Goal: Find specific page/section: Locate a particular part of the current website

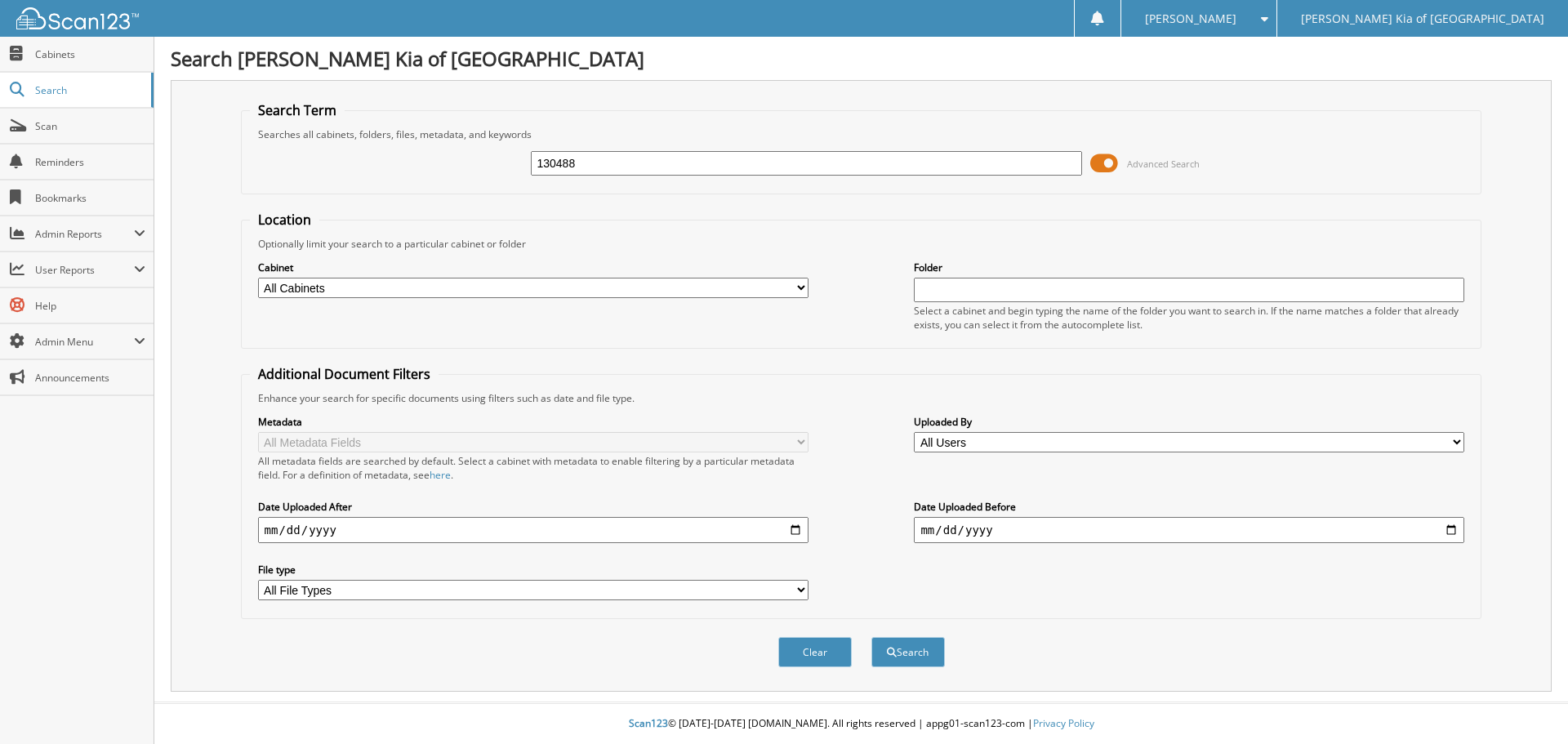
type input "130488"
click at [871, 637] on button "Search" at bounding box center [908, 652] width 73 height 31
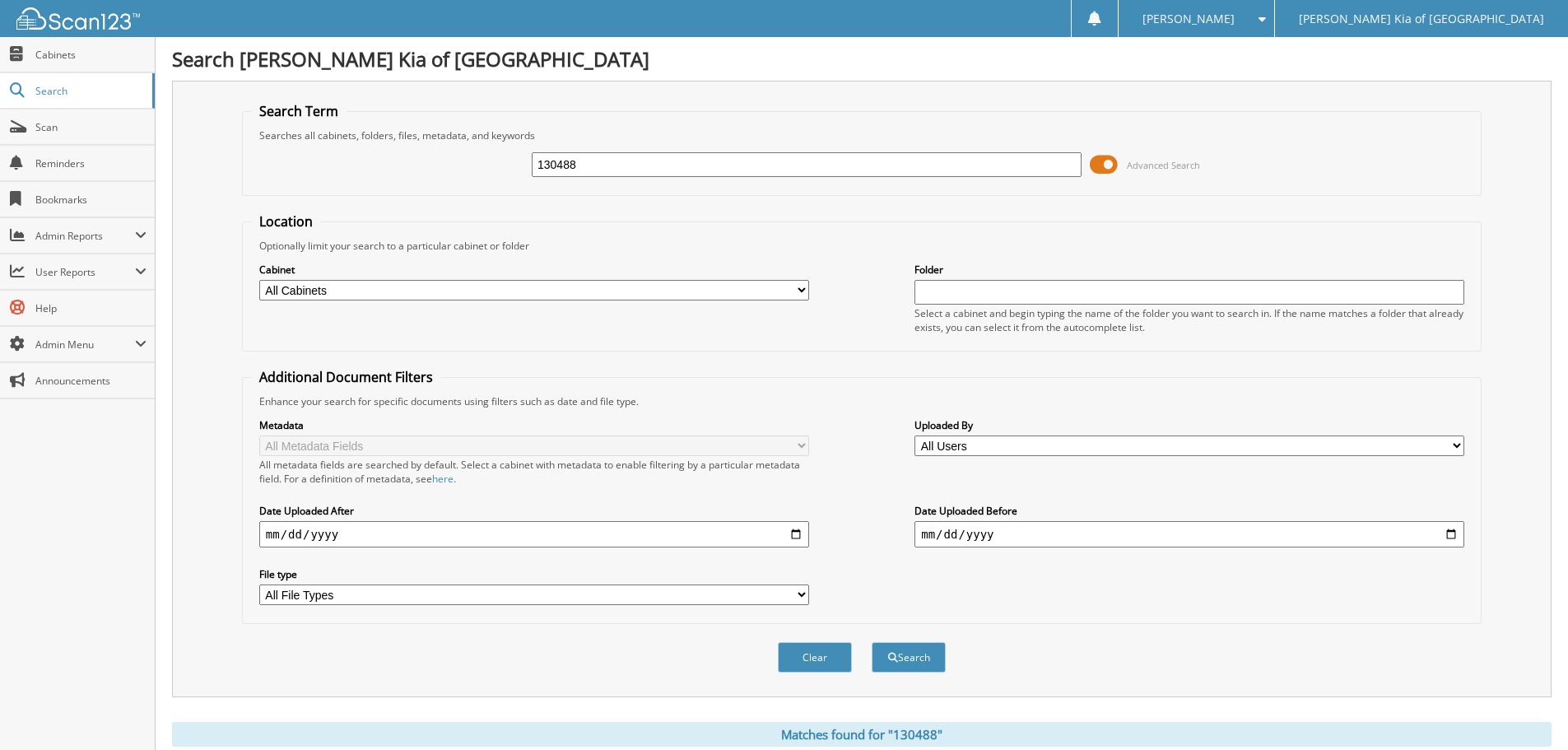
scroll to position [262, 0]
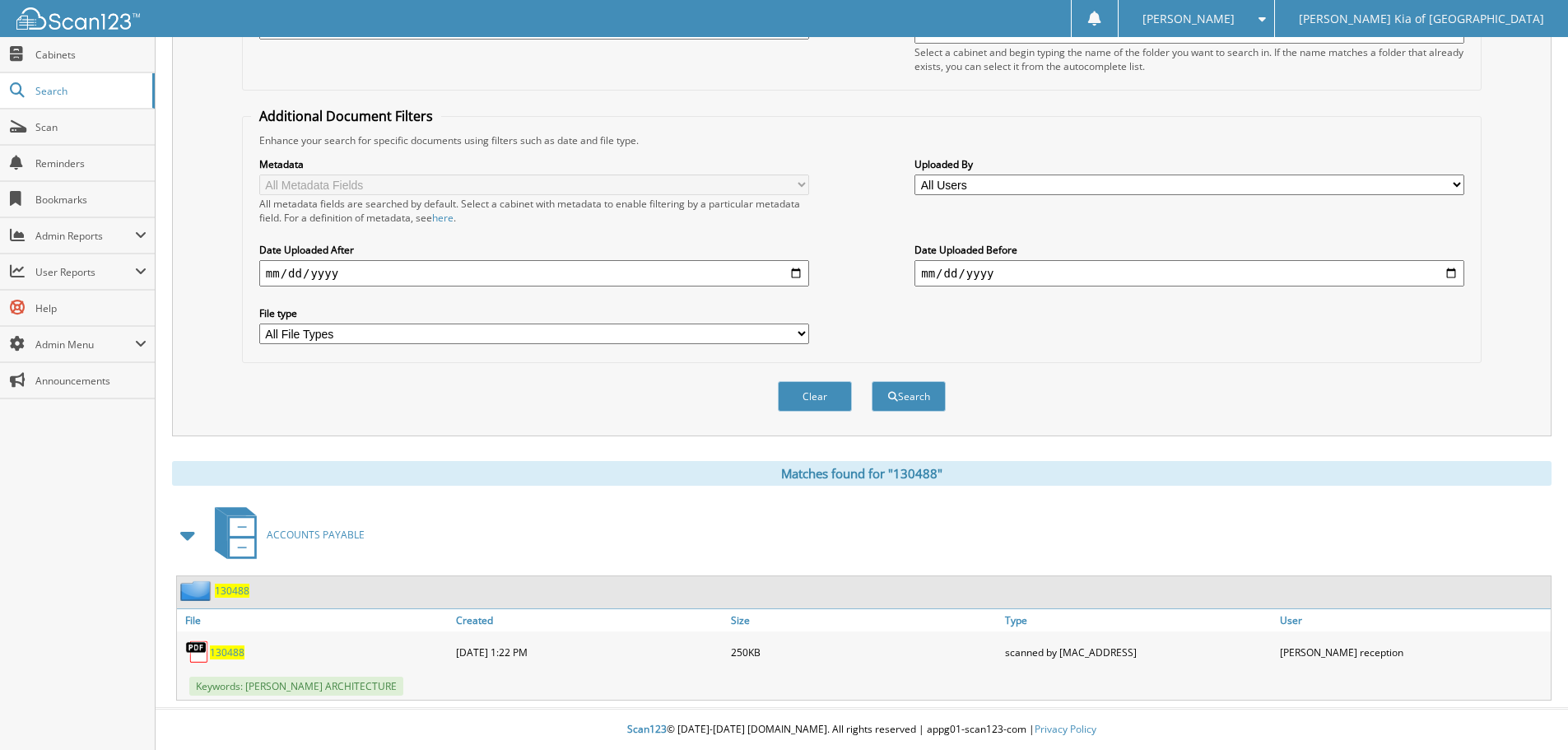
click at [234, 651] on span "130488" at bounding box center [227, 652] width 35 height 14
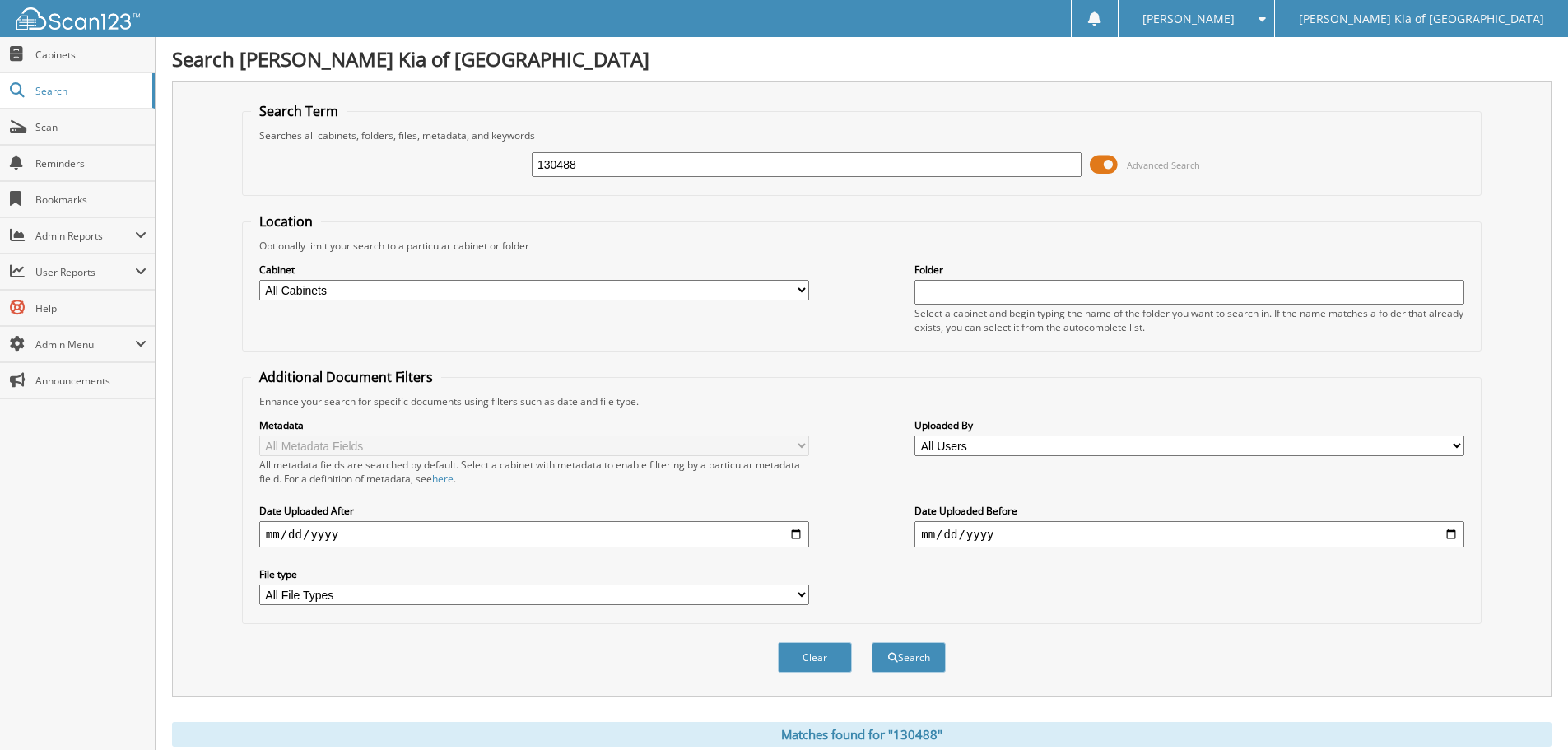
click at [609, 162] on input "130488" at bounding box center [806, 165] width 550 height 24
type input "133379"
click at [872, 642] on button "Search" at bounding box center [908, 657] width 74 height 31
click at [593, 168] on input "133379" at bounding box center [806, 165] width 550 height 24
type input "130079"
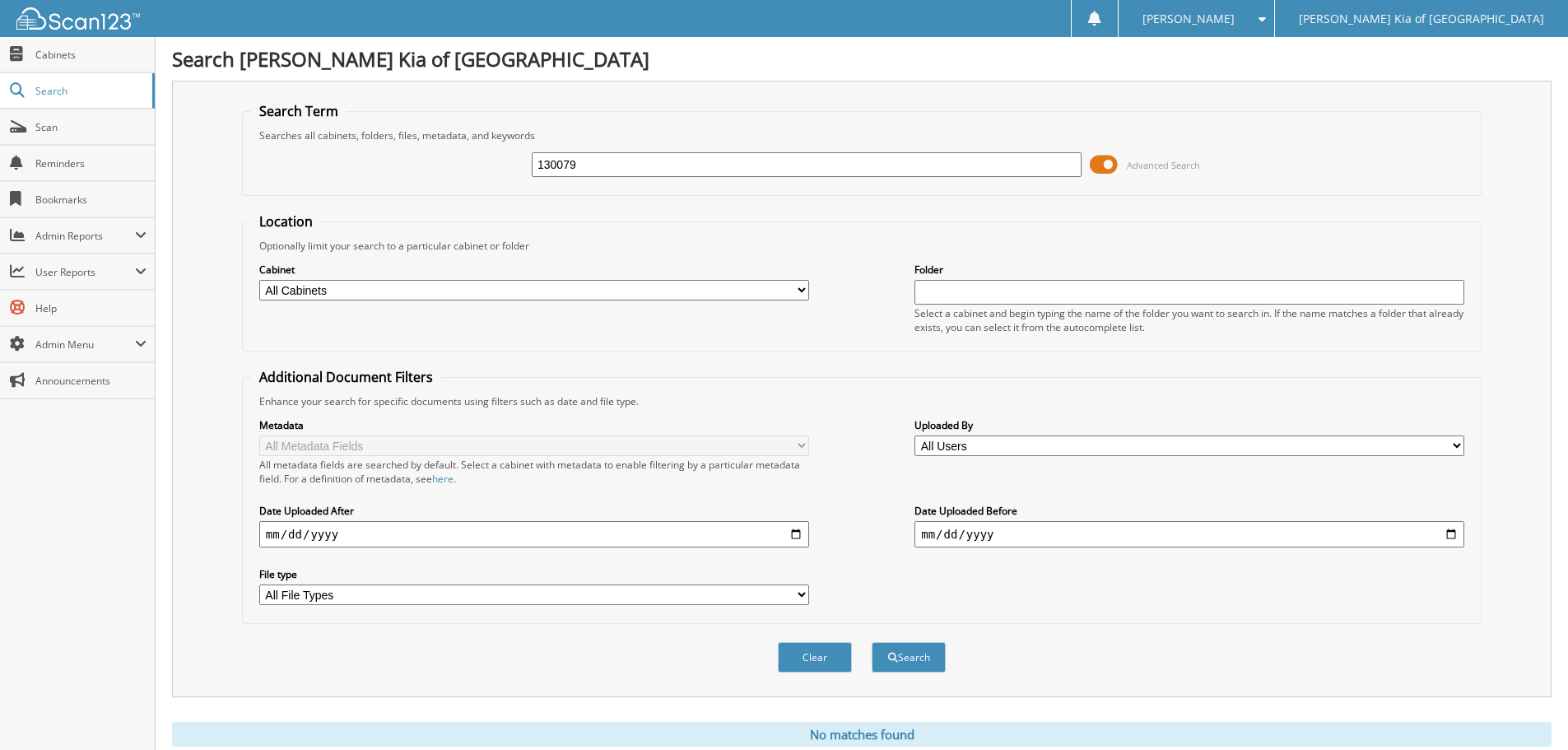
click at [872, 642] on button "Search" at bounding box center [908, 657] width 74 height 31
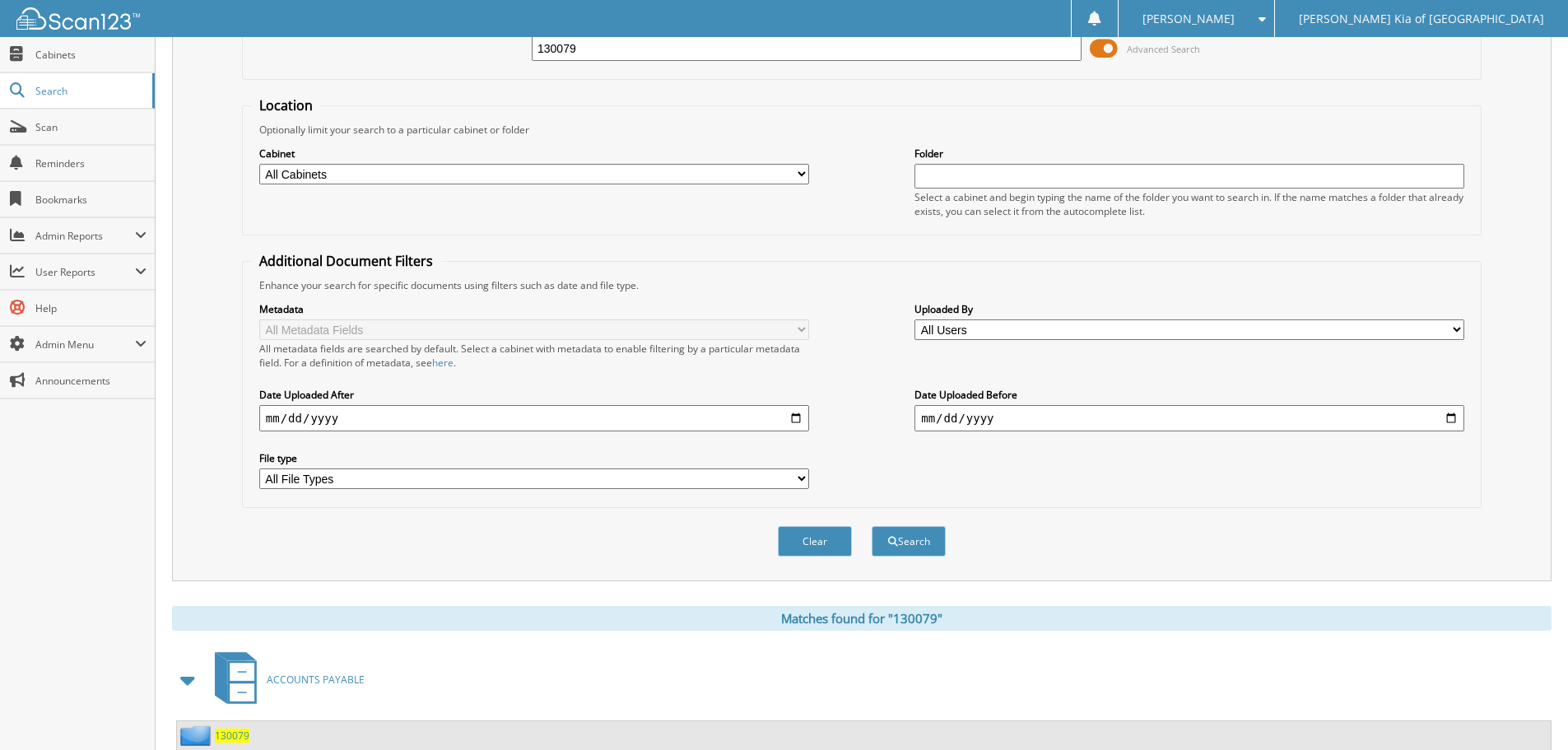
scroll to position [262, 0]
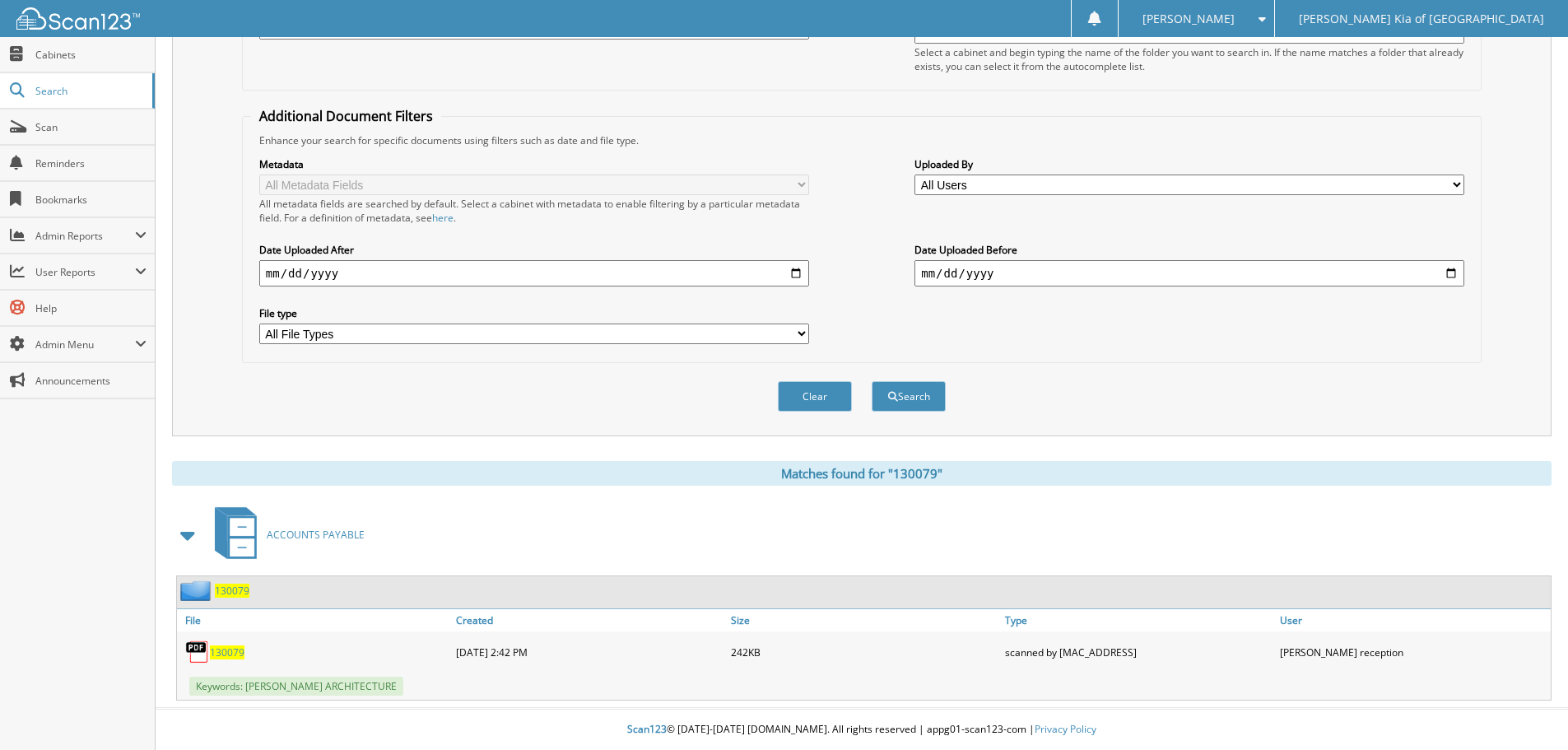
click at [231, 657] on span "130079" at bounding box center [227, 652] width 35 height 14
